Goal: Task Accomplishment & Management: Manage account settings

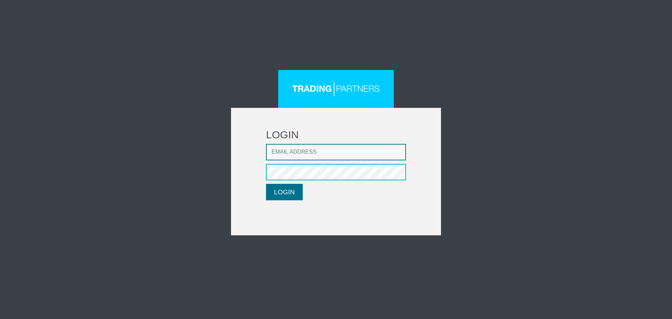
type input "[EMAIL_ADDRESS][DOMAIN_NAME]"
click at [286, 189] on button "LOGIN" at bounding box center [284, 192] width 37 height 16
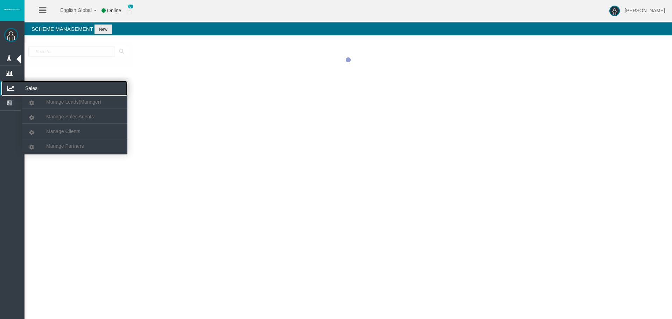
click at [12, 84] on icon at bounding box center [10, 88] width 19 height 15
click at [56, 145] on span "Manage Partners" at bounding box center [64, 146] width 37 height 6
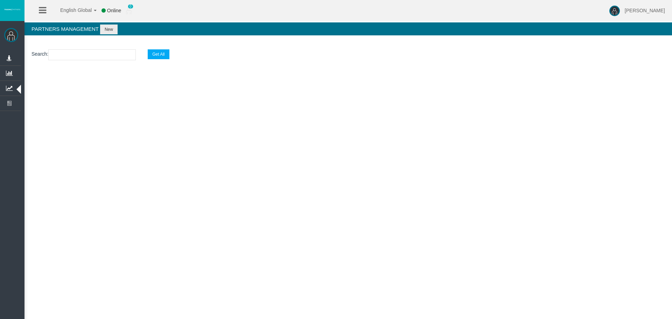
click at [71, 54] on input "text" at bounding box center [92, 54] width 88 height 11
paste input "IBvu9la"
type input "IBvu9la"
select select "25"
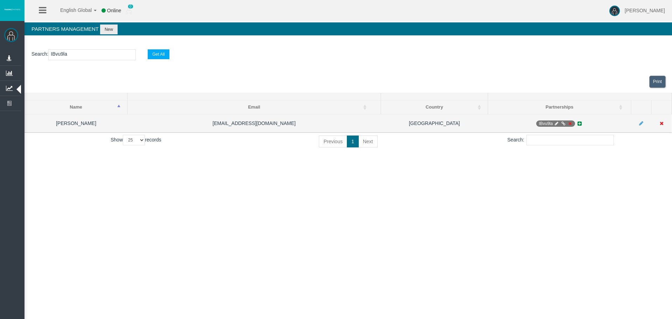
click at [570, 121] on icon at bounding box center [569, 123] width 5 height 4
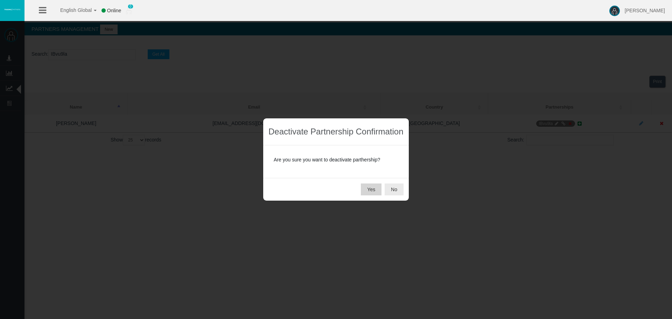
click at [364, 190] on button "Yes" at bounding box center [371, 189] width 21 height 12
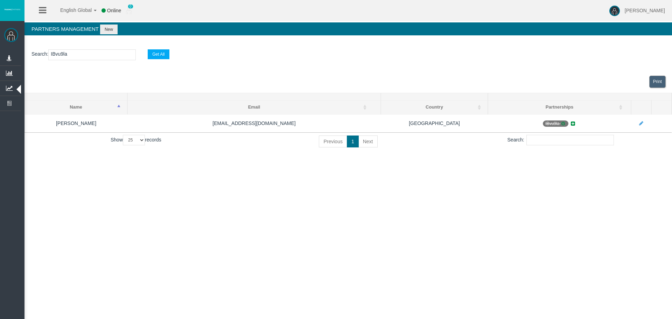
click at [61, 56] on input "IBvu9la" at bounding box center [92, 54] width 88 height 11
paste input "gxmhv"
type input "IBgxmhv"
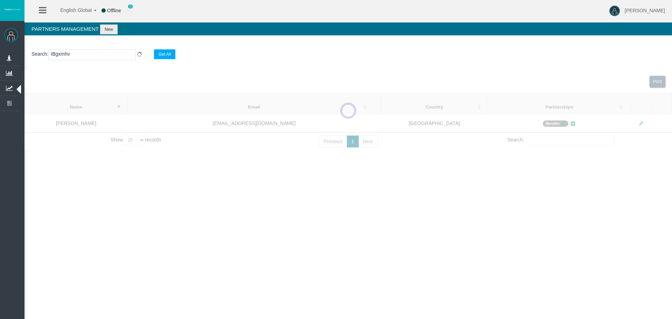
select select "25"
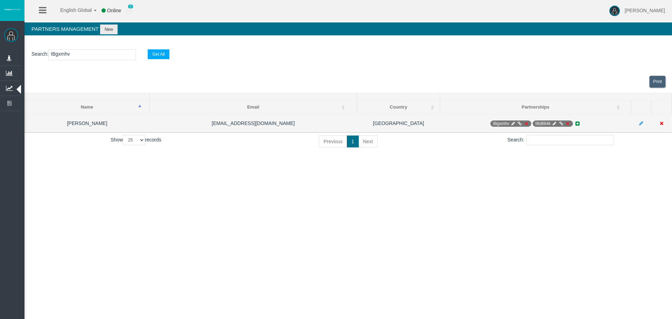
click at [526, 123] on icon at bounding box center [526, 123] width 5 height 4
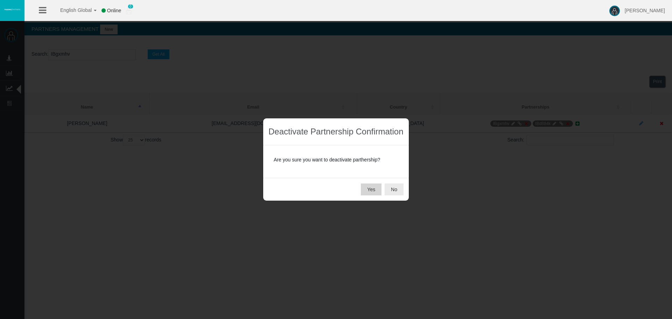
click at [363, 189] on button "Yes" at bounding box center [371, 189] width 21 height 12
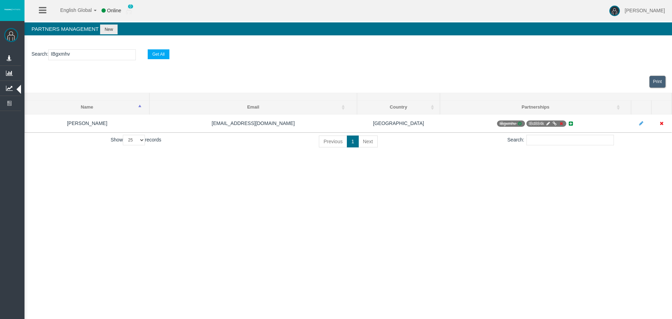
click at [64, 56] on input "IBgxmhv" at bounding box center [92, 54] width 88 height 11
paste input "d884k"
type input "IBd884k"
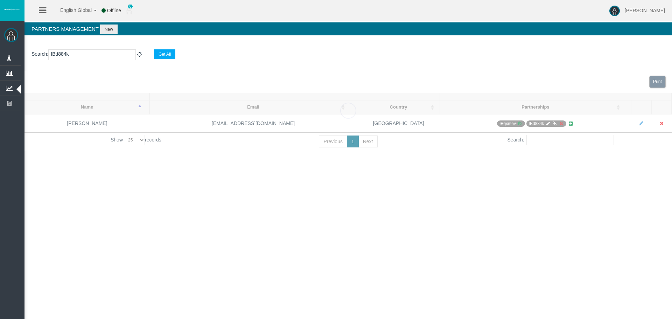
select select "25"
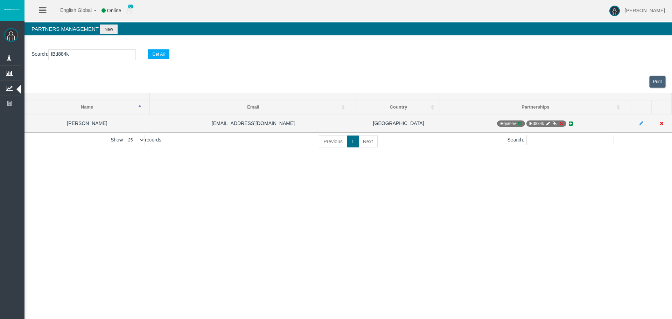
click at [561, 125] on icon at bounding box center [560, 123] width 5 height 4
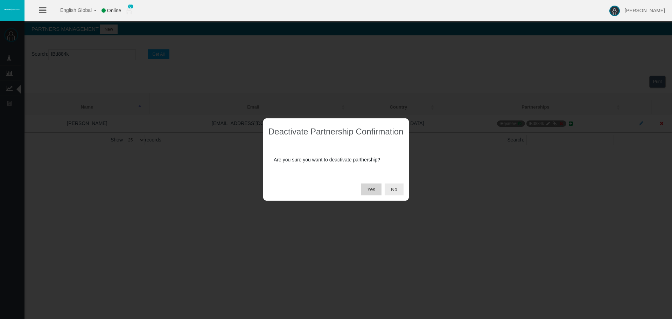
click at [367, 187] on button "Yes" at bounding box center [371, 189] width 21 height 12
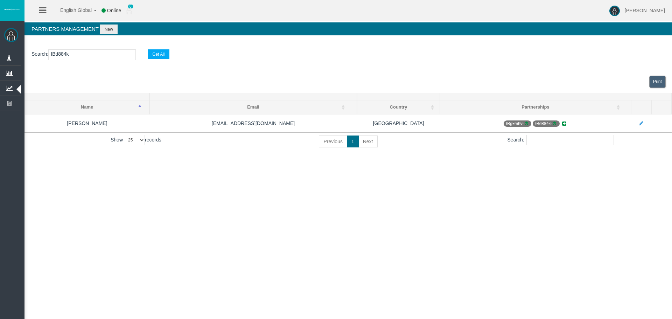
click at [70, 56] on input "IBd884k" at bounding box center [92, 54] width 88 height 11
paste input "egqi4"
type input "IBegqi4"
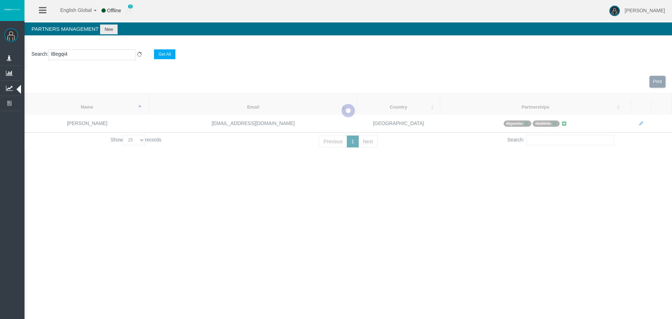
select select "25"
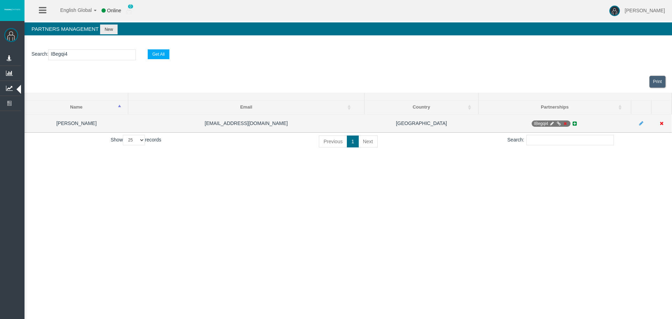
click at [566, 124] on icon at bounding box center [564, 123] width 5 height 4
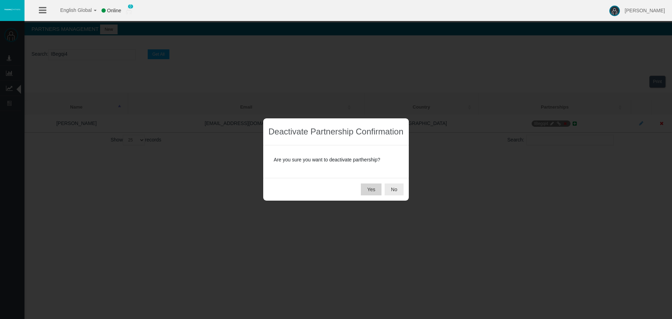
click at [371, 188] on button "Yes" at bounding box center [371, 189] width 21 height 12
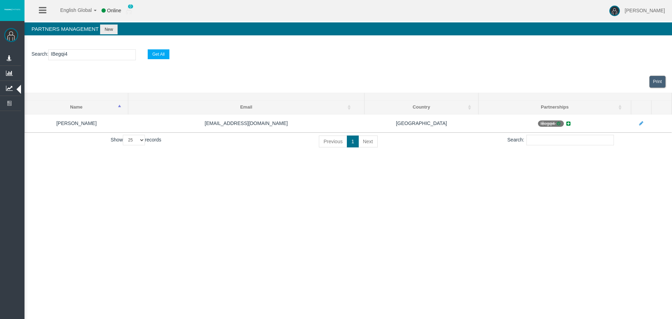
click at [63, 56] on input "IBegqi4" at bounding box center [92, 54] width 88 height 11
paste input "obw9x"
type input "IBobw9x"
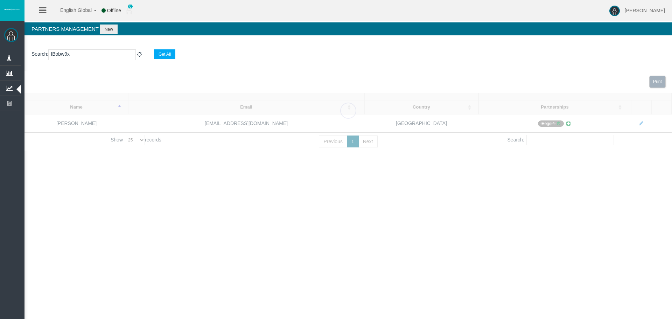
select select "25"
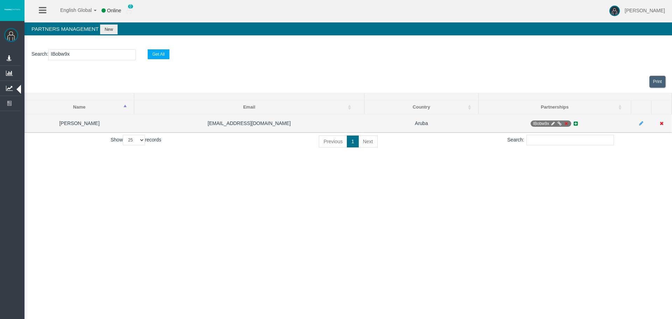
type input "IBobw9x"
click at [566, 123] on icon at bounding box center [566, 123] width 5 height 4
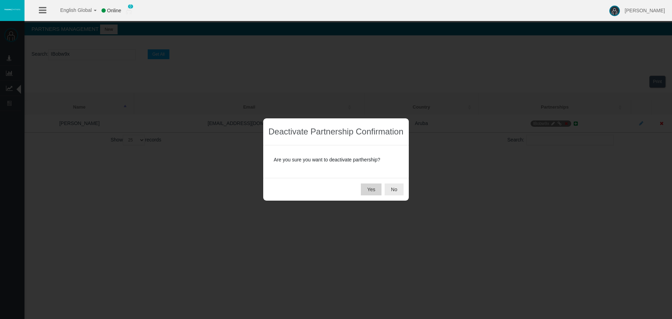
click at [365, 188] on button "Yes" at bounding box center [371, 189] width 21 height 12
